Goal: Information Seeking & Learning: Learn about a topic

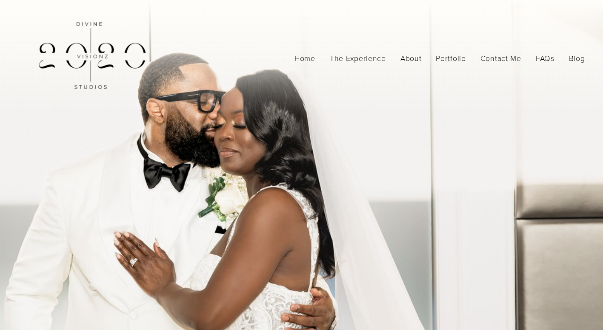
click at [370, 59] on link "The Experience" at bounding box center [358, 58] width 56 height 15
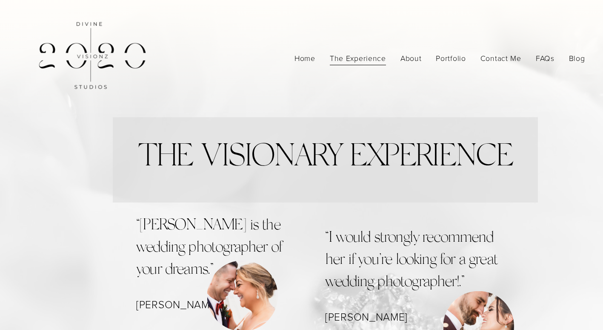
click at [414, 60] on link "About" at bounding box center [411, 58] width 21 height 15
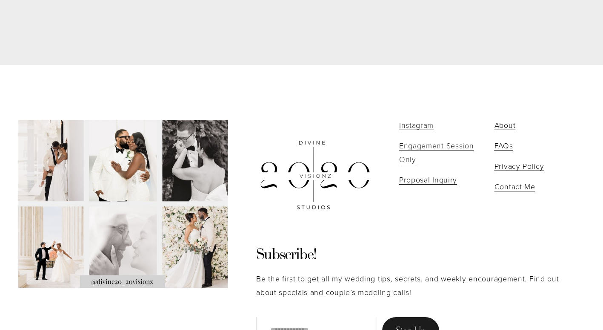
scroll to position [2197, 0]
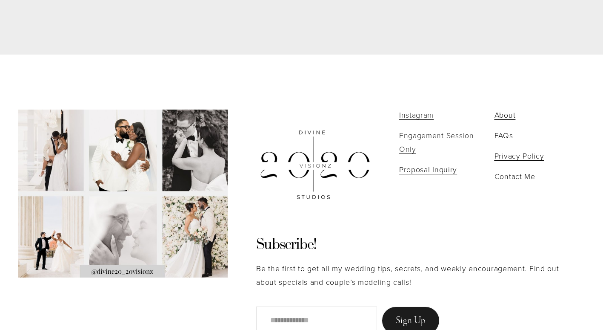
click at [502, 130] on span "FAQs" at bounding box center [504, 135] width 19 height 10
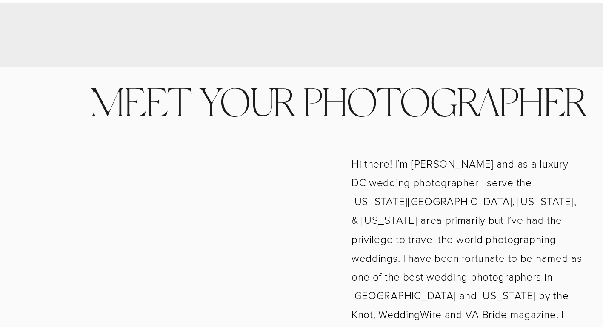
scroll to position [0, 0]
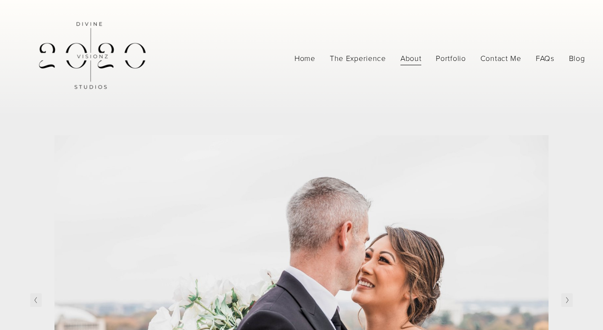
click at [347, 56] on link "The Experience" at bounding box center [358, 58] width 56 height 15
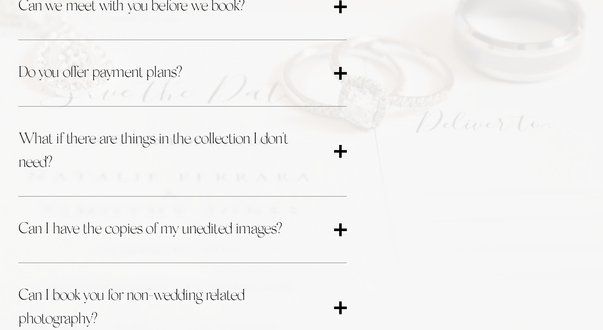
scroll to position [632, 0]
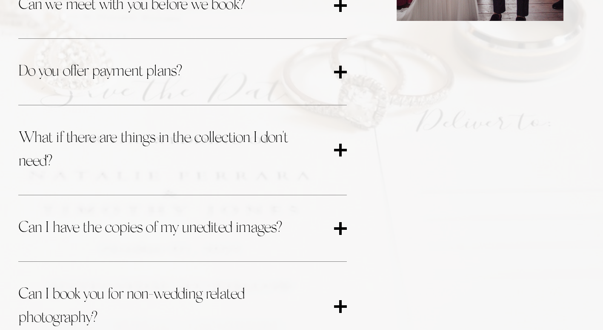
click at [330, 143] on span "What if there are things in the collection I don't need?" at bounding box center [176, 149] width 316 height 47
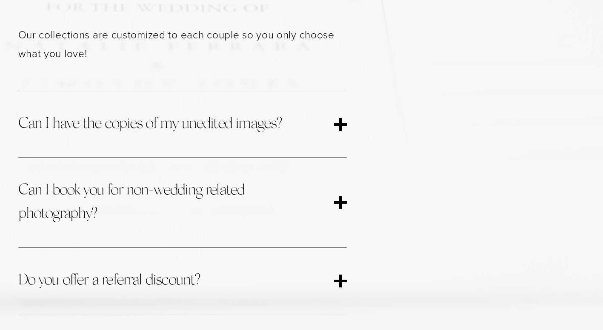
scroll to position [811, 0]
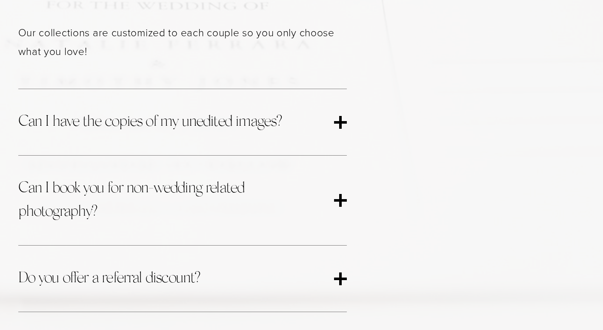
click at [335, 128] on div at bounding box center [340, 122] width 13 height 13
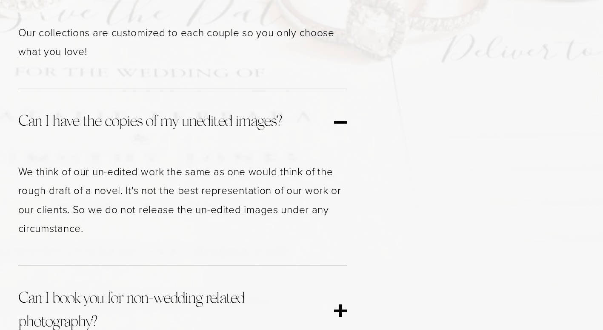
click at [335, 128] on div at bounding box center [340, 122] width 13 height 13
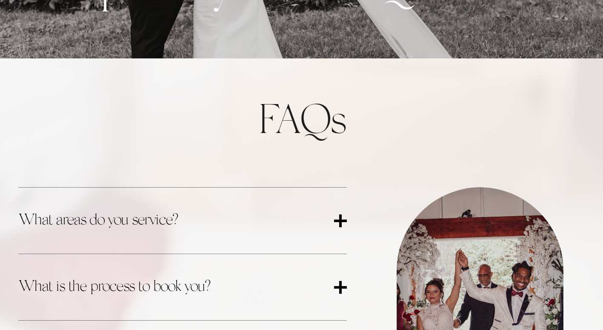
scroll to position [0, 0]
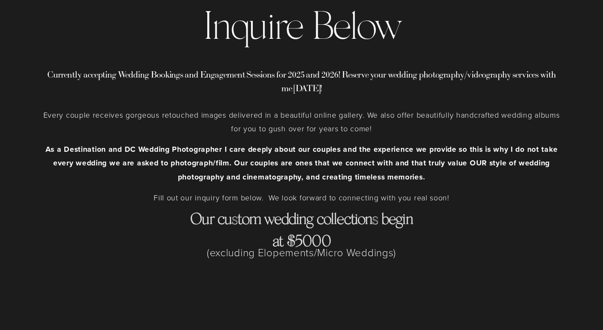
scroll to position [4336, 0]
